Goal: Navigation & Orientation: Find specific page/section

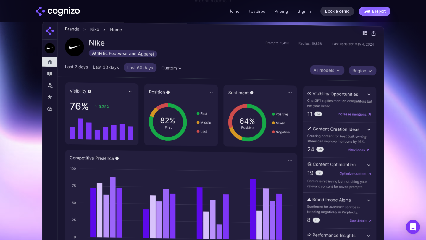
click at [263, 61] on img at bounding box center [213, 146] width 342 height 249
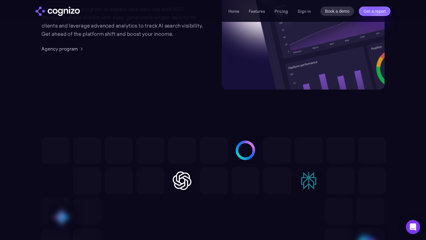
scroll to position [1514, 0]
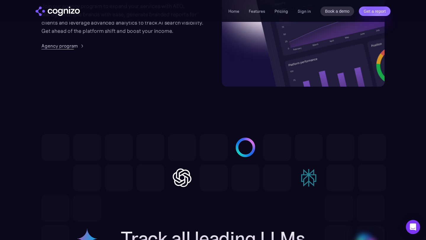
click at [69, 47] on div "Agency program" at bounding box center [59, 45] width 36 height 7
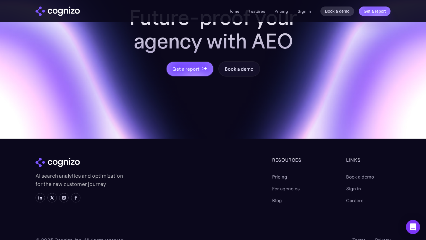
scroll to position [690, 0]
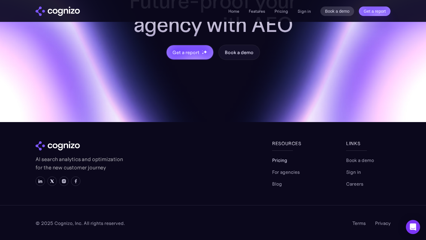
click at [281, 160] on link "Pricing" at bounding box center [279, 160] width 15 height 7
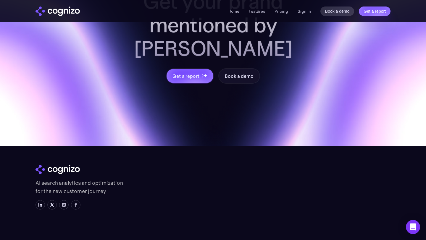
scroll to position [1786, 0]
